Goal: Task Accomplishment & Management: Manage account settings

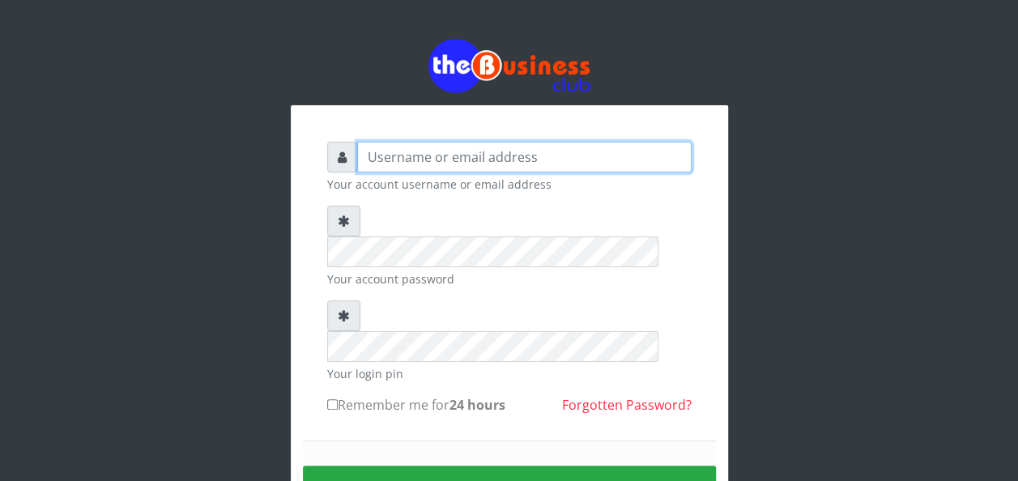
type input "08083311283"
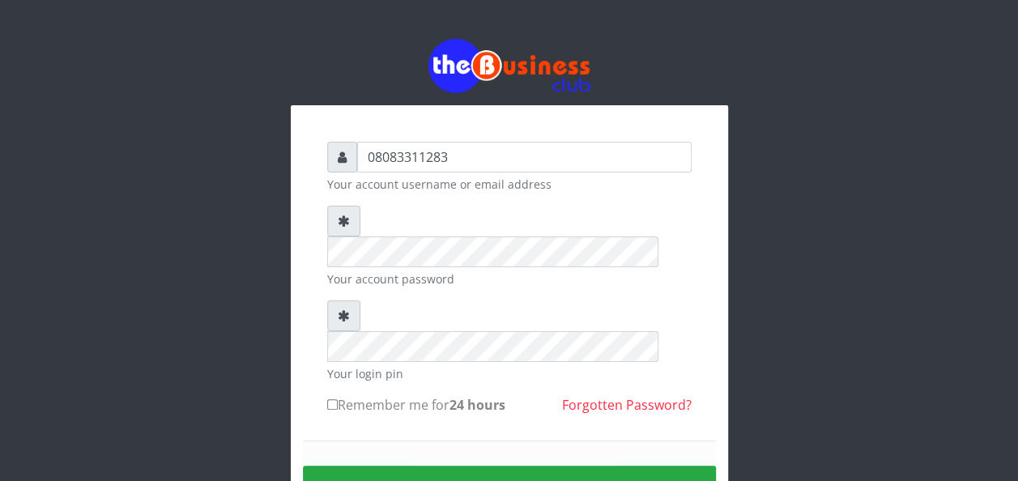
click at [342, 309] on icon at bounding box center [344, 315] width 12 height 13
click at [343, 223] on icon at bounding box center [344, 221] width 12 height 13
click at [580, 396] on link "Forgotten Password?" at bounding box center [627, 405] width 130 height 18
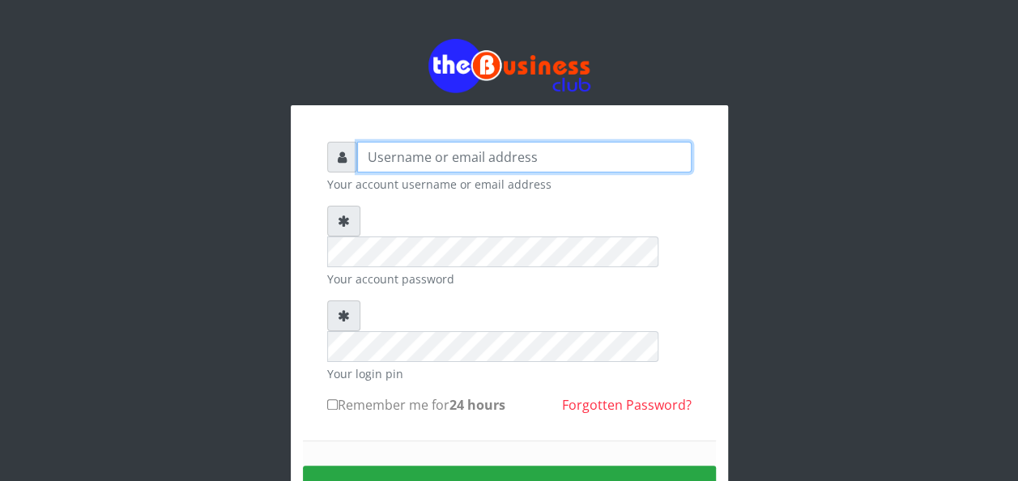
type input "08083311283"
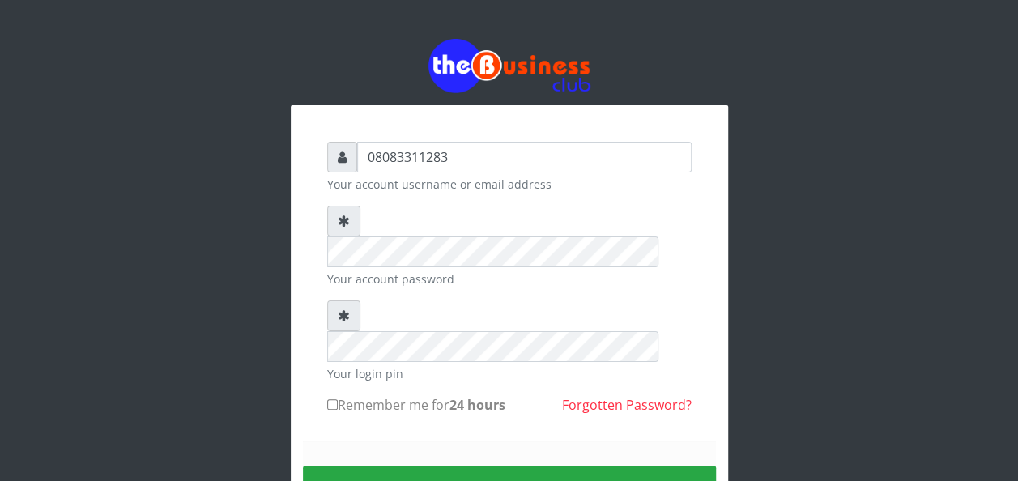
click at [337, 399] on input "Remember me for 24 hours" at bounding box center [332, 404] width 11 height 11
checkbox input "true"
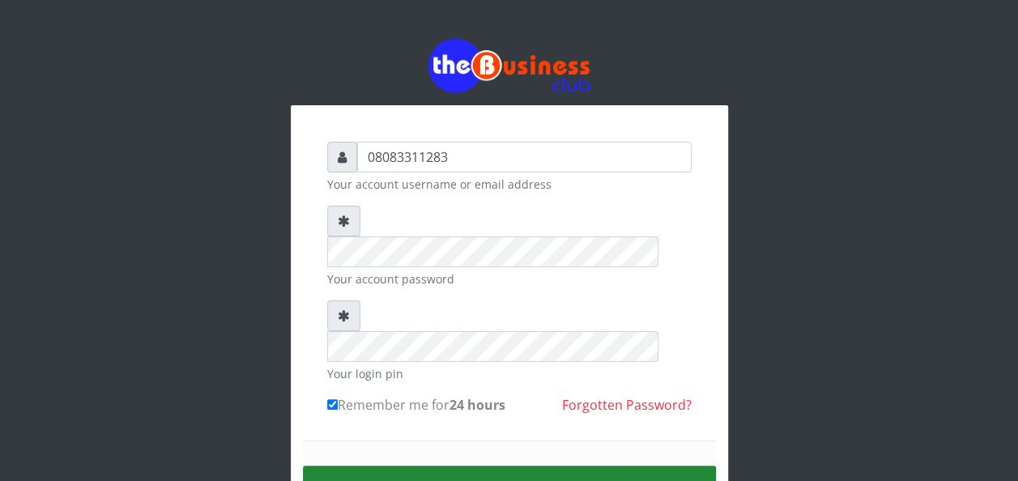
click at [392, 465] on button "Sign in" at bounding box center [509, 485] width 413 height 41
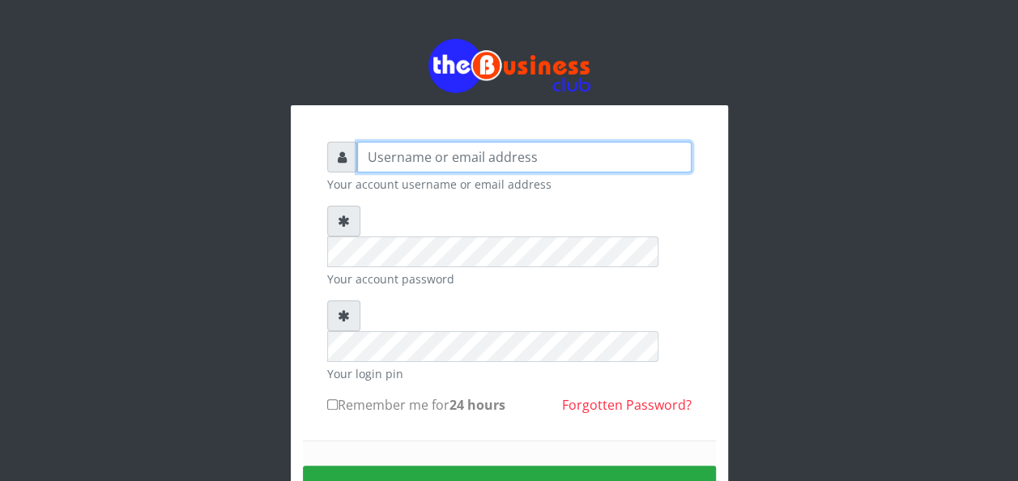
type input "08083311283"
drag, startPoint x: 0, startPoint y: 0, endPoint x: 446, endPoint y: 168, distance: 476.5
click at [446, 168] on input "08083311283" at bounding box center [524, 157] width 334 height 31
